Goal: Check status: Check status

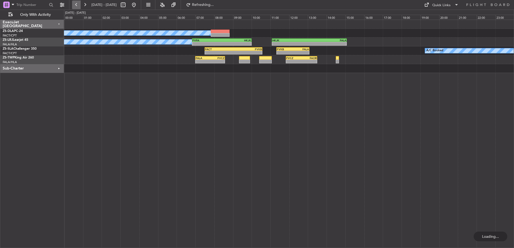
click at [74, 3] on button at bounding box center [76, 5] width 9 height 9
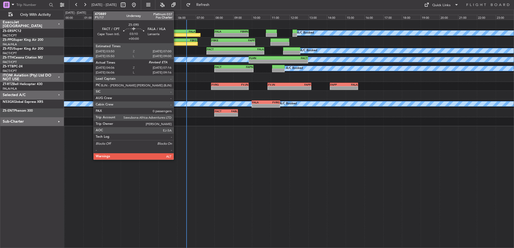
click at [176, 31] on div "FALA" at bounding box center [180, 31] width 29 height 3
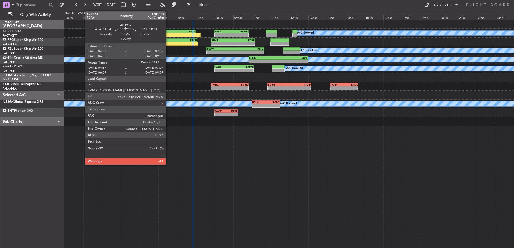
click at [168, 40] on div "FALA" at bounding box center [162, 40] width 23 height 3
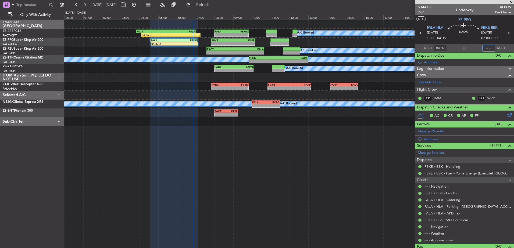
click at [485, 48] on input "text" at bounding box center [488, 48] width 13 height 6
type input "06:49"
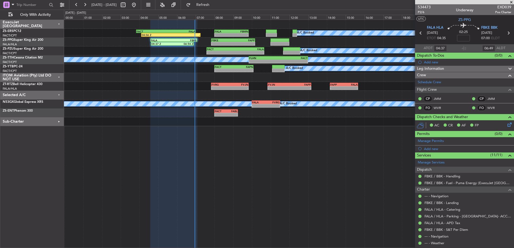
click at [60, 77] on div "ITOM Aviation (Pty) Ltd DO NOT USE" at bounding box center [32, 77] width 64 height 9
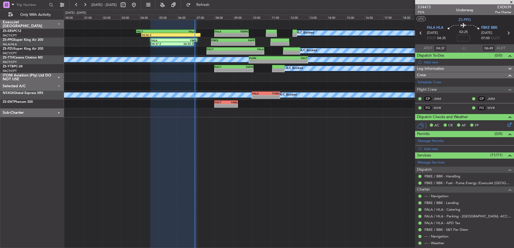
click at [59, 86] on div "Selected A/C" at bounding box center [32, 86] width 64 height 9
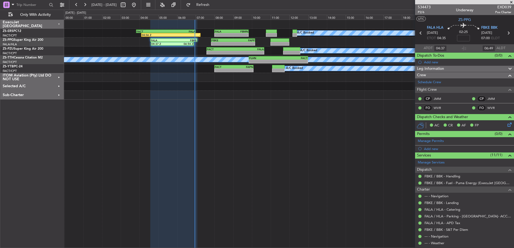
click at [59, 95] on div "Sub-Charter" at bounding box center [32, 95] width 64 height 9
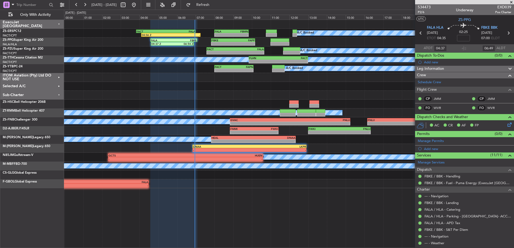
click at [59, 95] on div "Sub-Charter" at bounding box center [32, 95] width 64 height 9
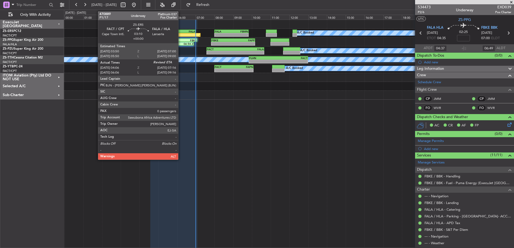
click at [181, 33] on div "FALA" at bounding box center [180, 31] width 29 height 3
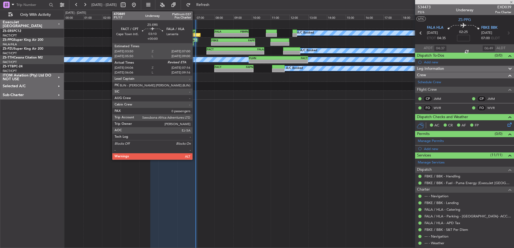
type input "04:06"
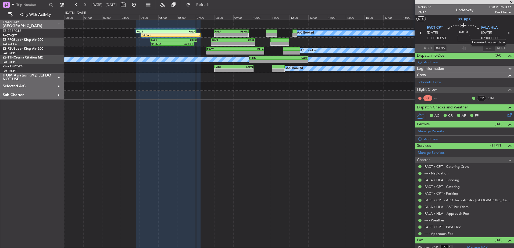
click at [489, 47] on mat-tooltip-component "Estimated Landing Time" at bounding box center [488, 42] width 42 height 14
click at [488, 48] on input "text" at bounding box center [488, 48] width 13 height 6
type input "06:59"
